Goal: Download file/media

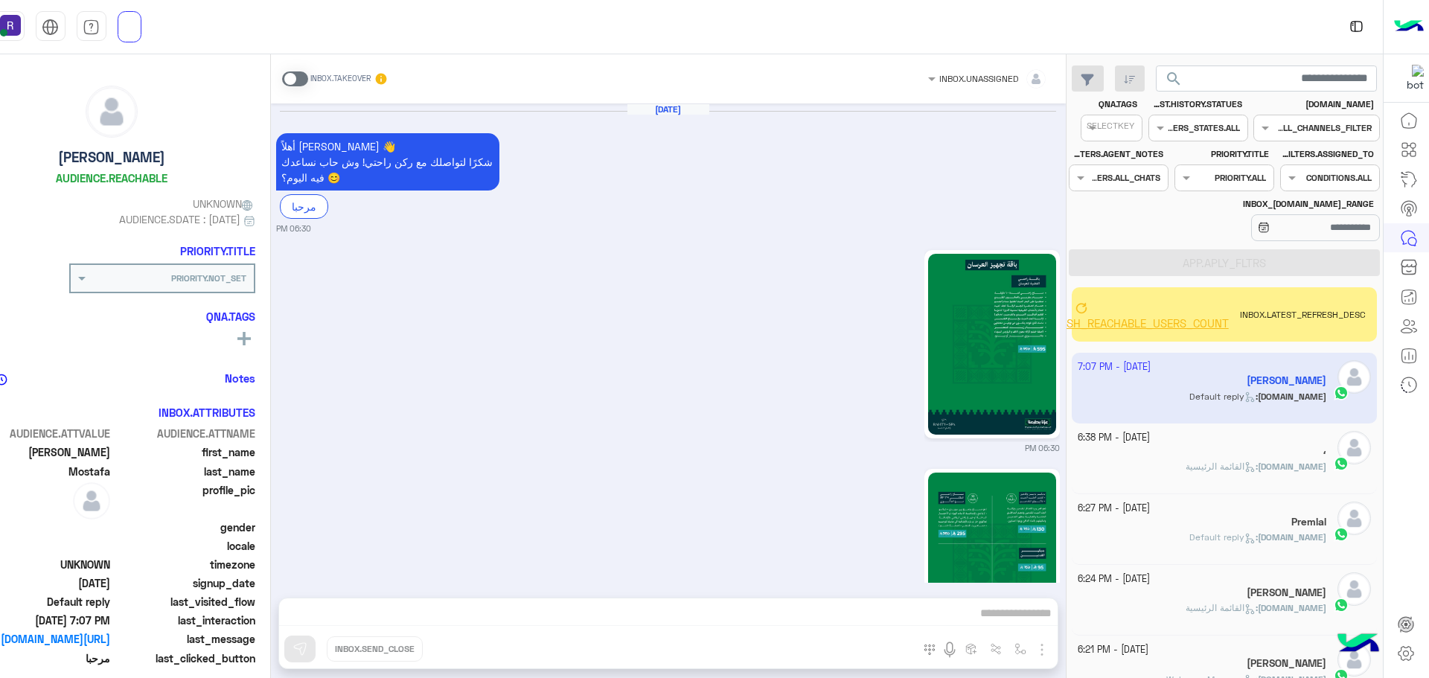
scroll to position [561, 0]
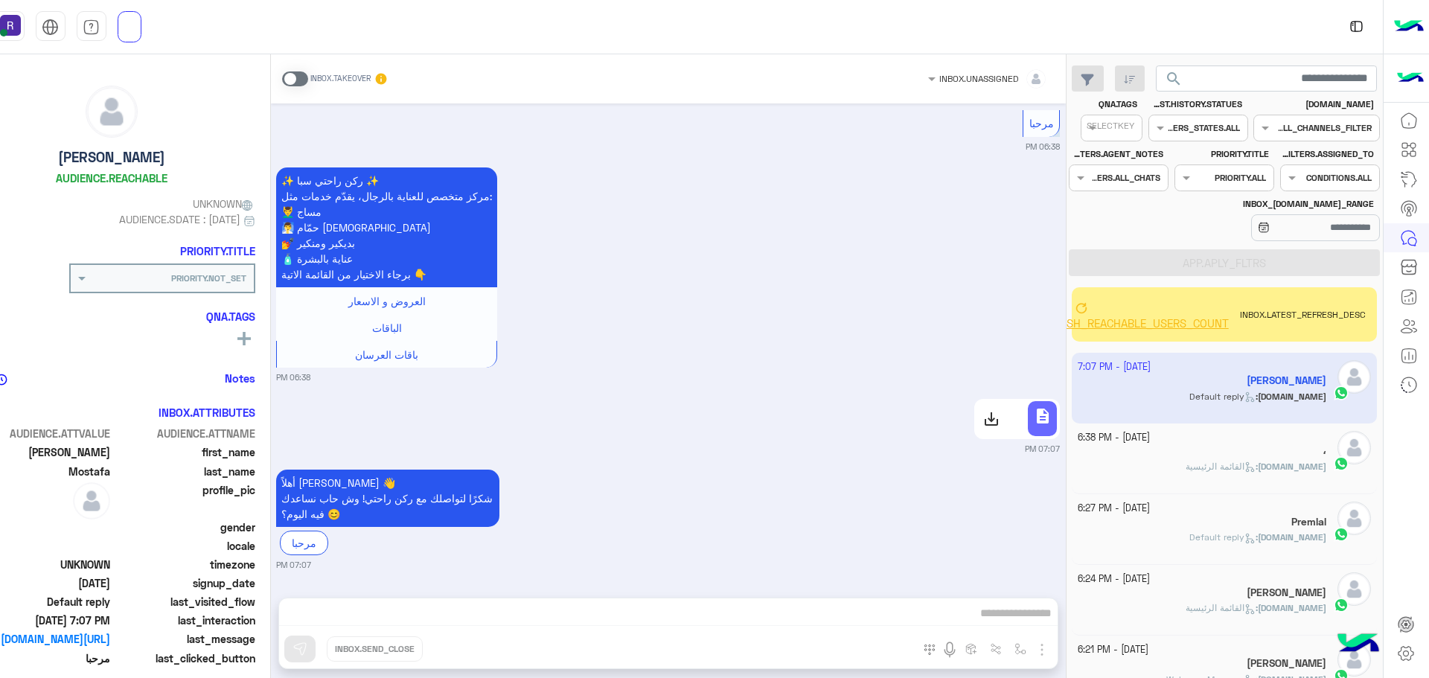
click at [1002, 414] on div at bounding box center [990, 419] width 29 height 30
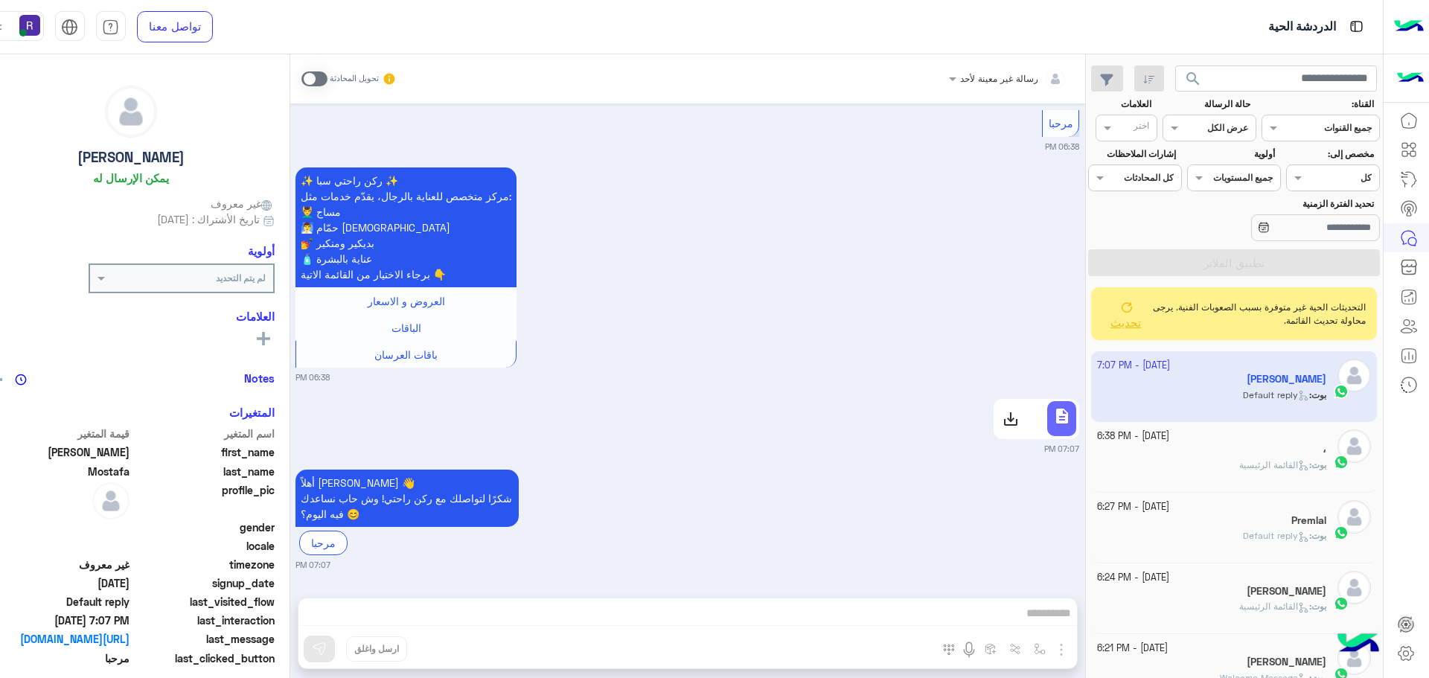
click at [1133, 309] on icon at bounding box center [1127, 307] width 12 height 12
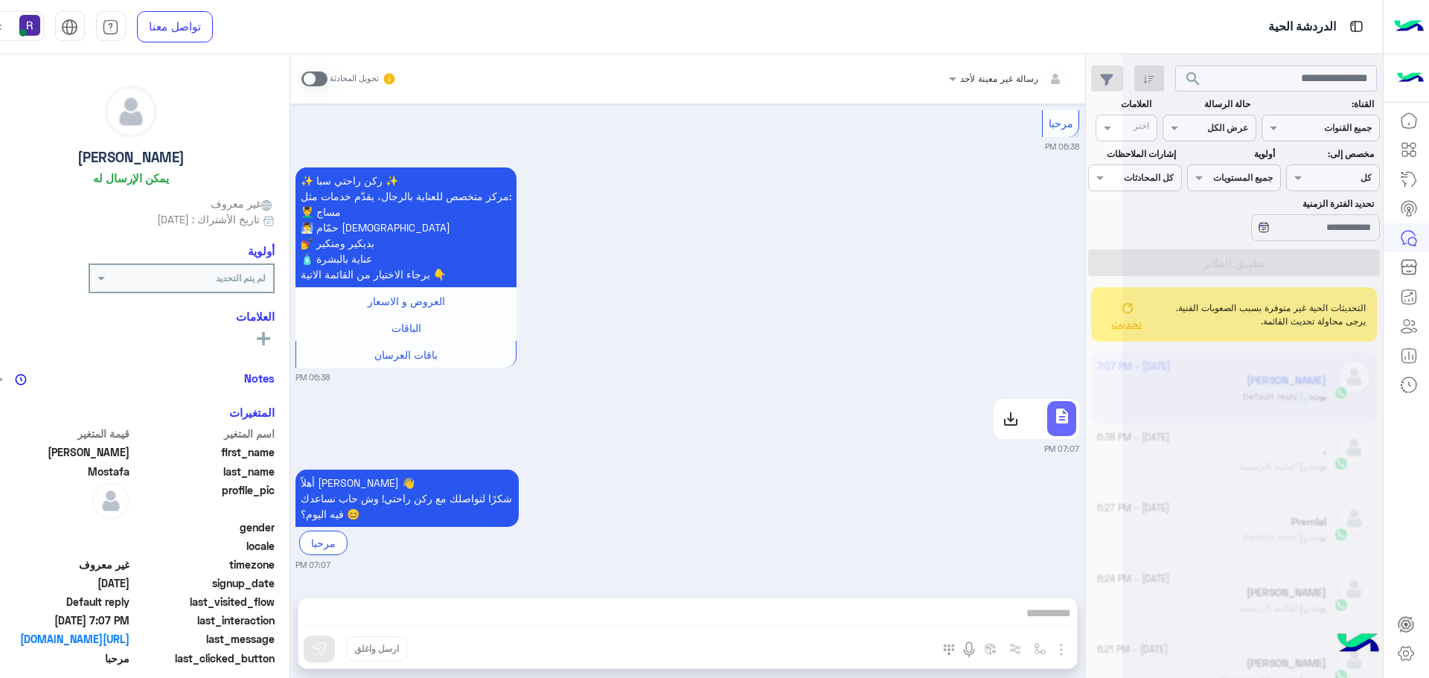
click at [1019, 418] on use at bounding box center [1011, 419] width 18 height 18
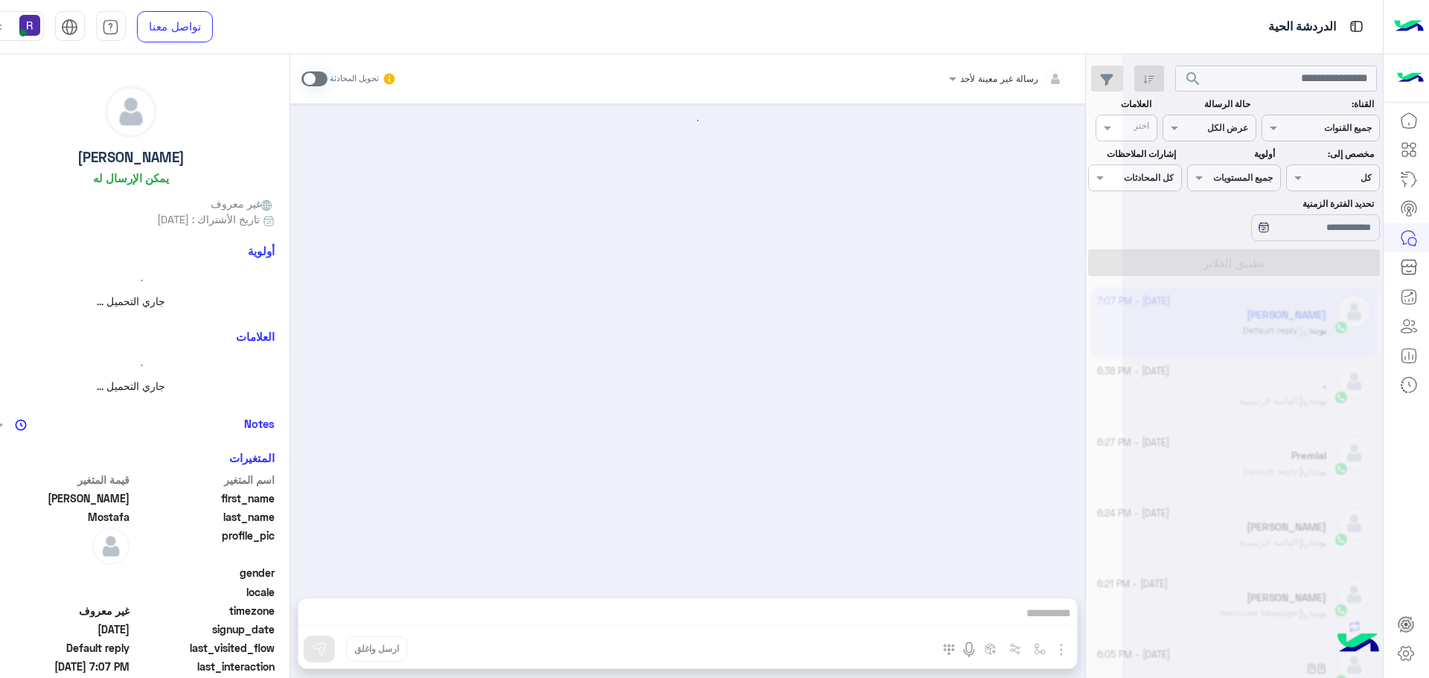
scroll to position [2103, 0]
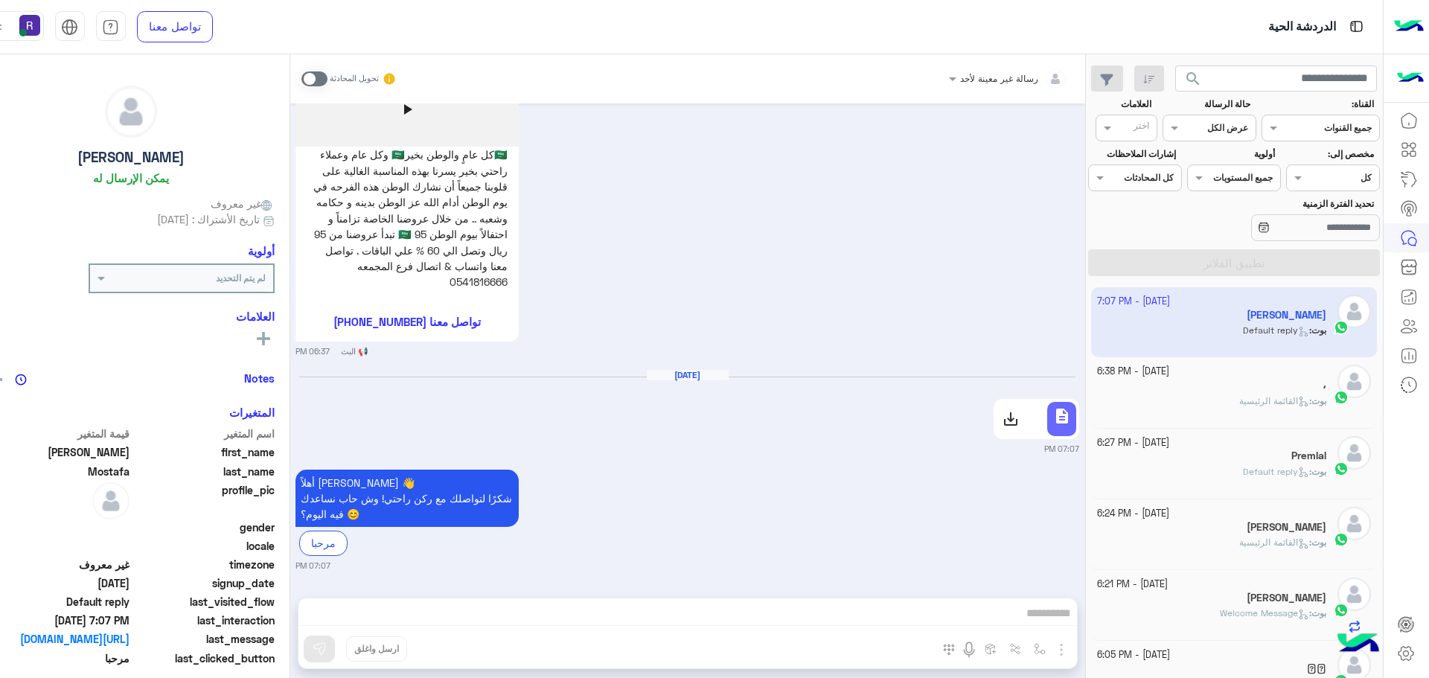
click at [1019, 425] on use at bounding box center [1011, 419] width 18 height 18
click at [1019, 420] on use at bounding box center [1011, 419] width 18 height 18
click at [327, 79] on span at bounding box center [314, 78] width 26 height 15
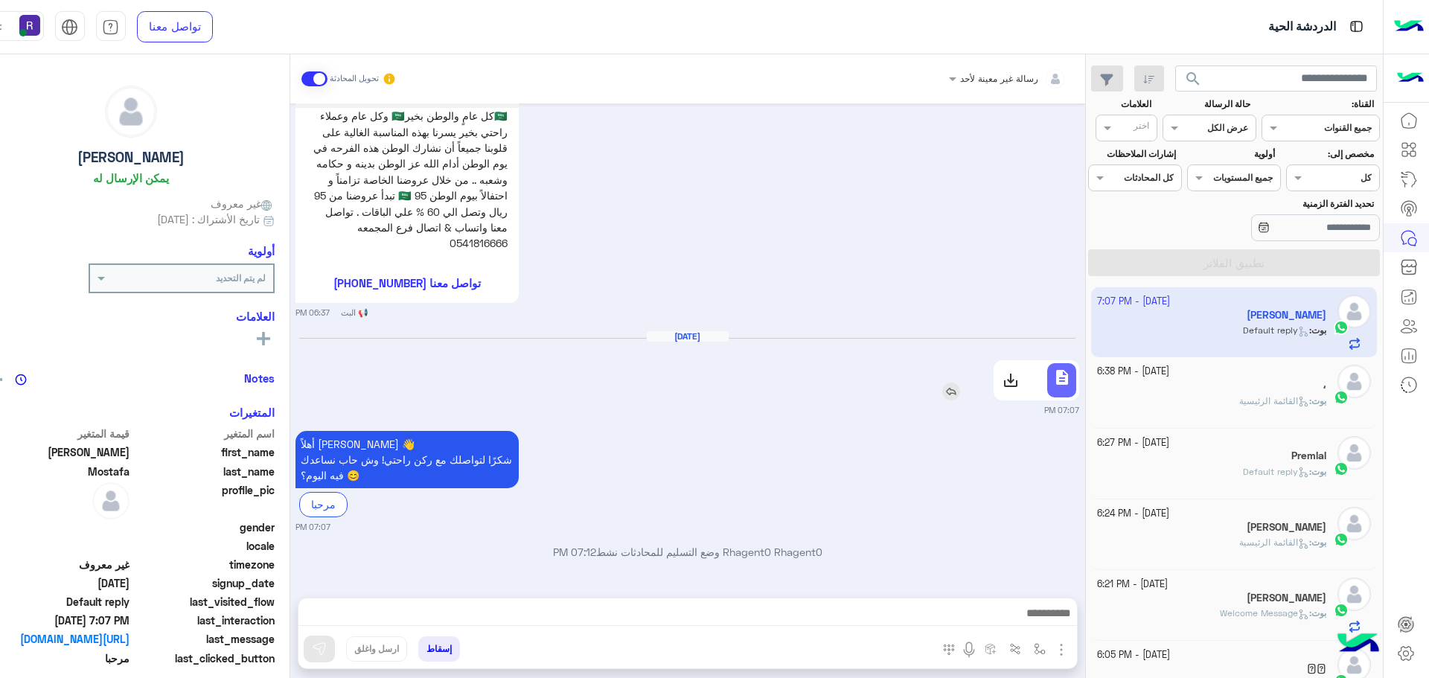
click at [1019, 373] on icon at bounding box center [1011, 380] width 18 height 18
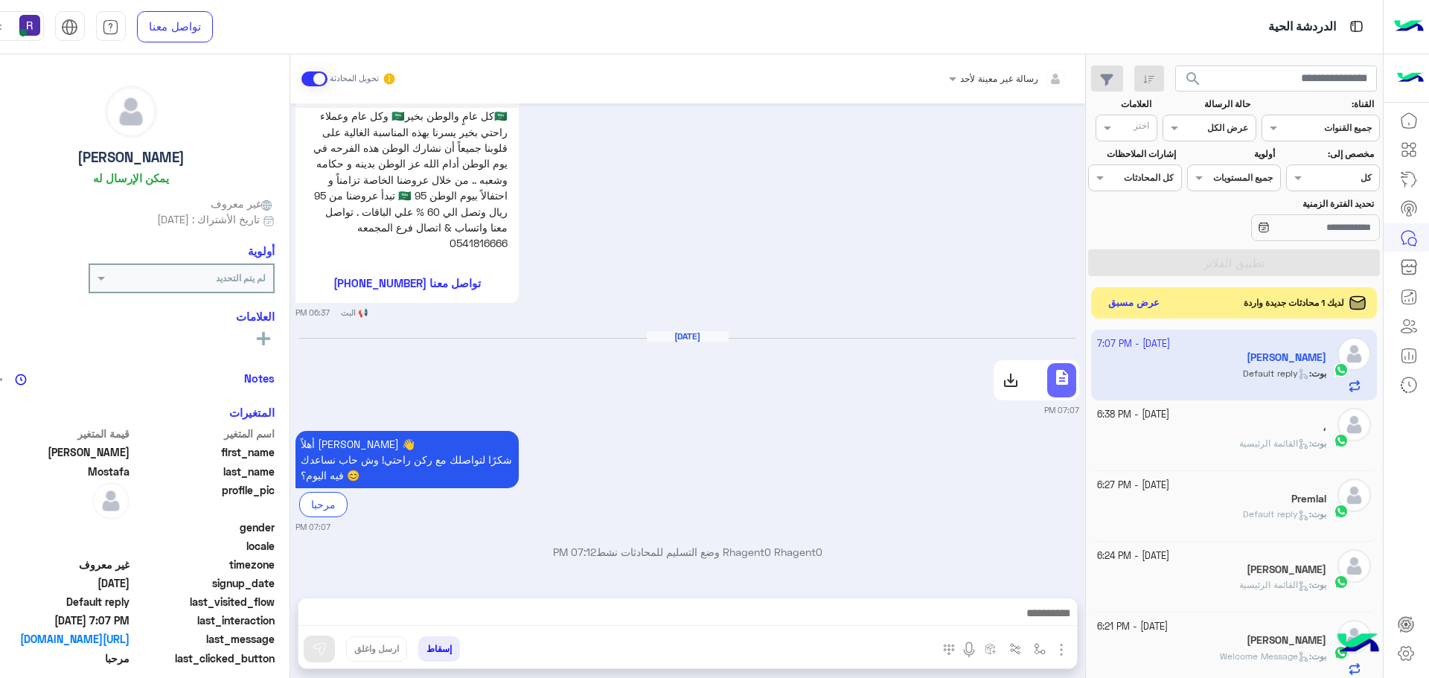
click at [1153, 298] on button "عرض مسبق" at bounding box center [1133, 303] width 63 height 20
click at [435, 541] on div "[DATE] أهلاً [PERSON_NAME] 👋 شكرًا لتواصلك مع ركن راحتي! وش حاب نساعدك فيه اليو…" at bounding box center [687, 342] width 795 height 479
